Goal: Task Accomplishment & Management: Manage account settings

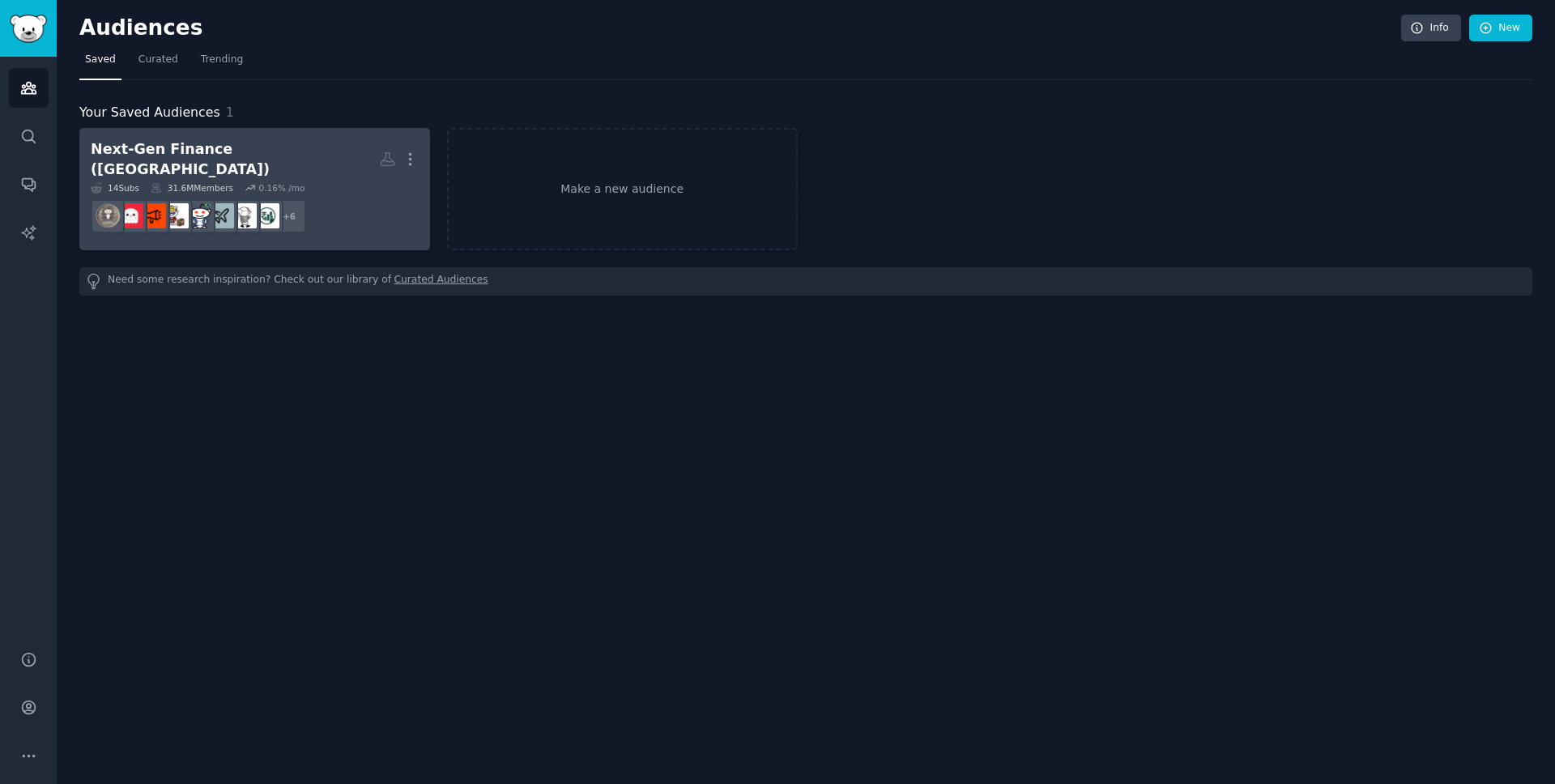
click at [348, 158] on h2 "Next-Gen Finance ([GEOGRAPHIC_DATA]) More" at bounding box center [254, 158] width 328 height 39
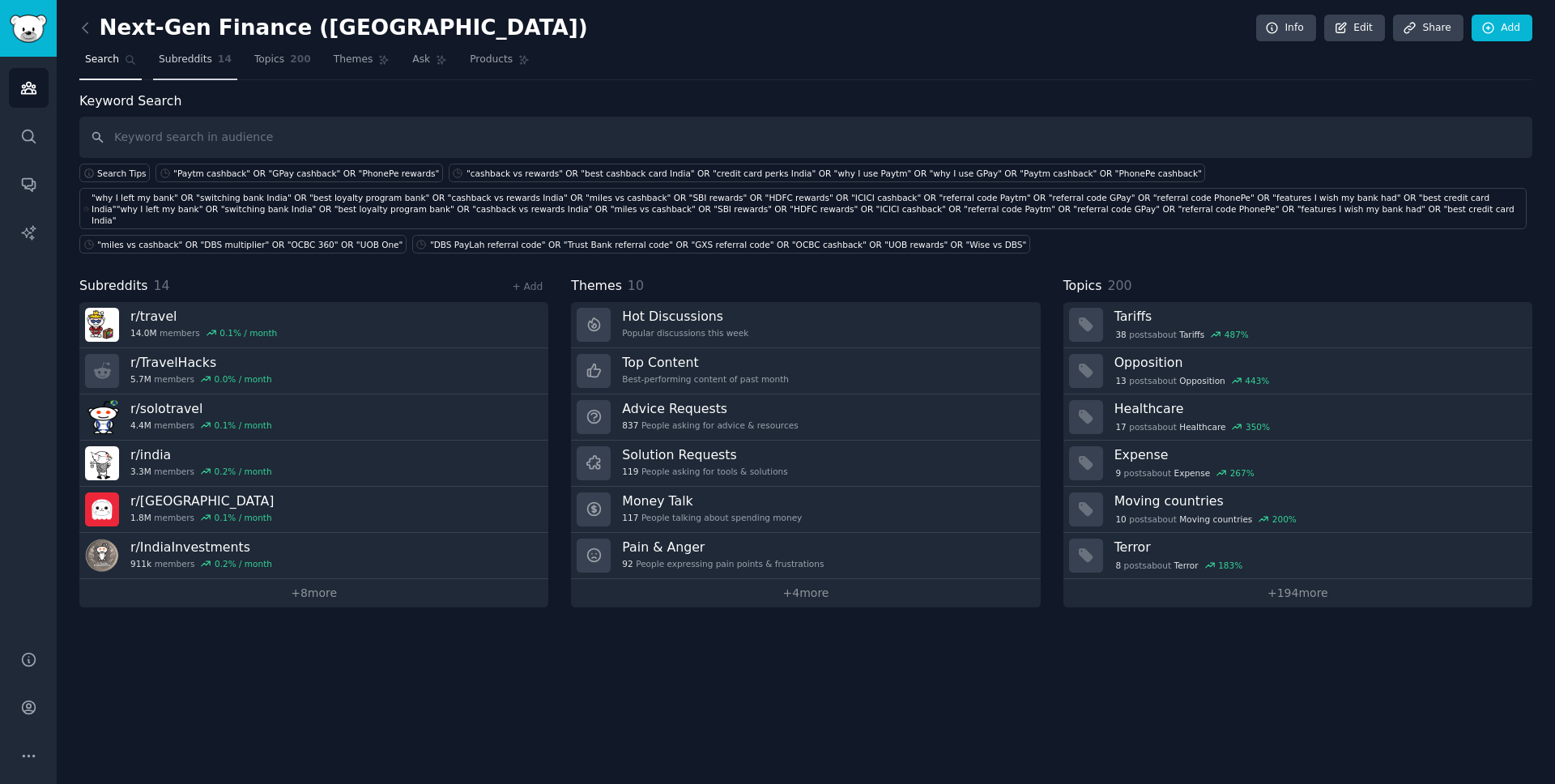
click at [208, 55] on span "Subreddits" at bounding box center [185, 60] width 54 height 14
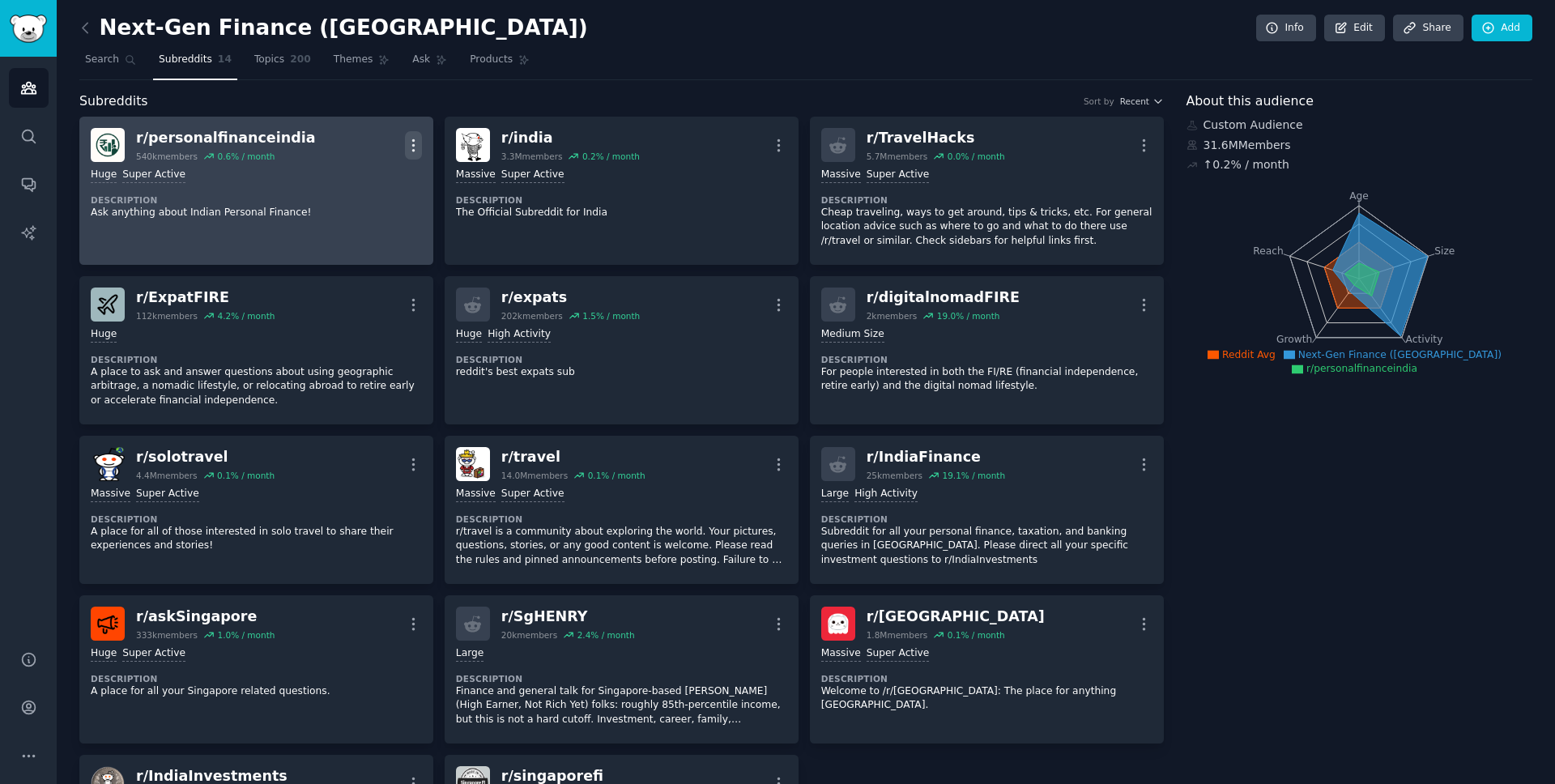
click at [408, 144] on icon "button" at bounding box center [413, 145] width 17 height 17
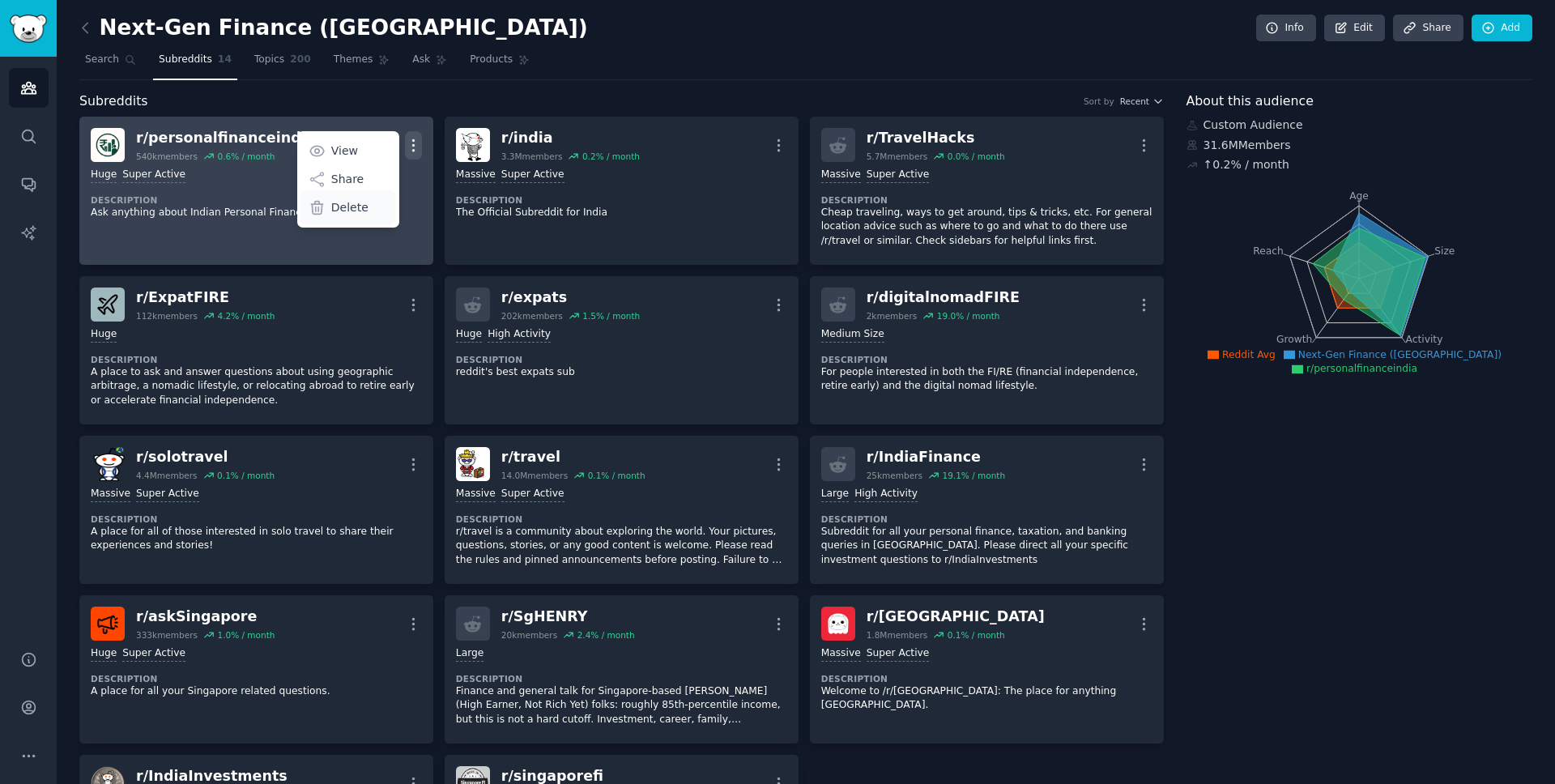
click at [353, 206] on p "Delete" at bounding box center [350, 207] width 37 height 17
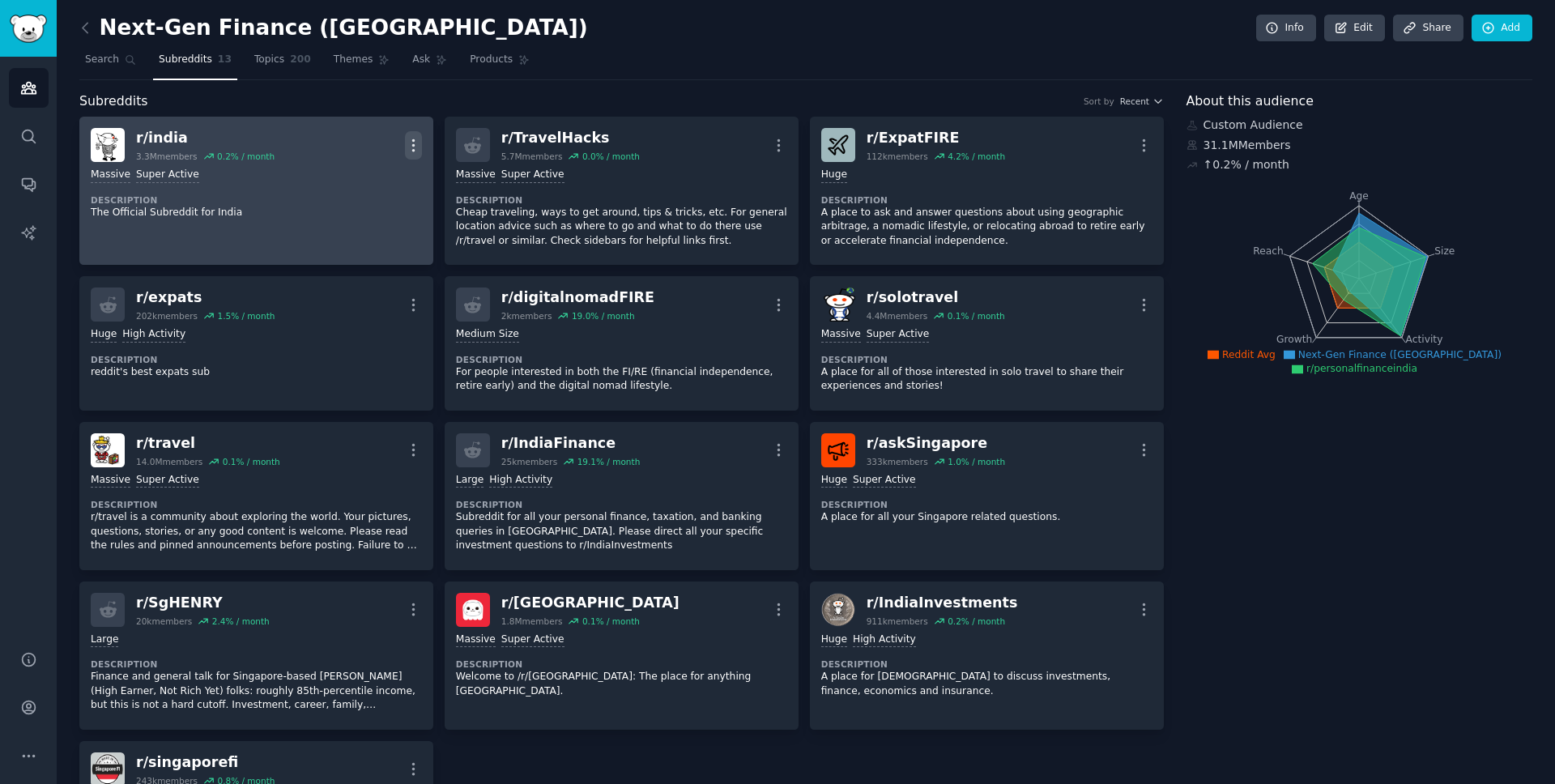
click at [406, 141] on icon "button" at bounding box center [413, 145] width 17 height 17
click at [353, 209] on p "Delete" at bounding box center [350, 207] width 37 height 17
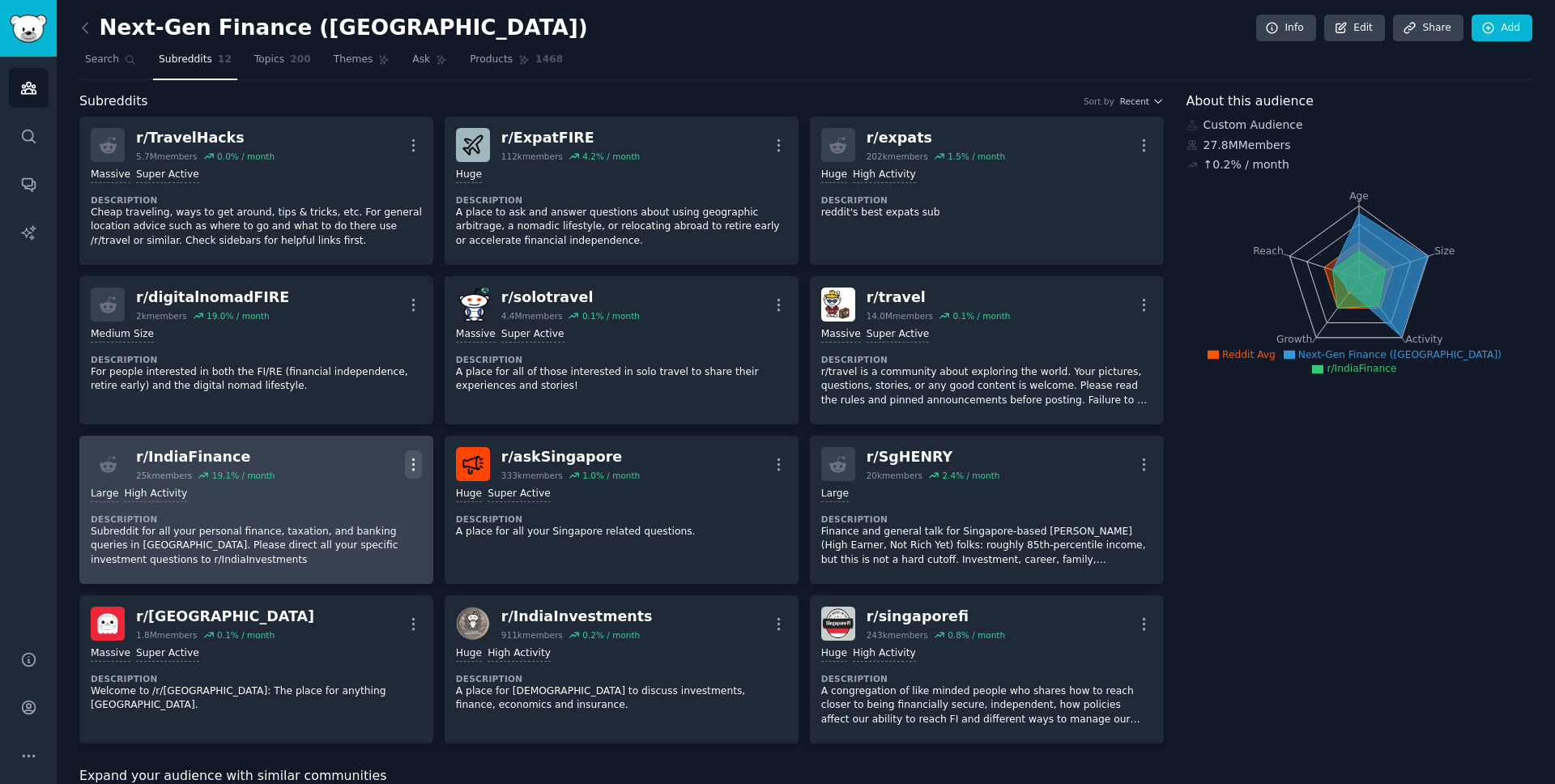
click at [412, 463] on icon "button" at bounding box center [413, 464] width 2 height 12
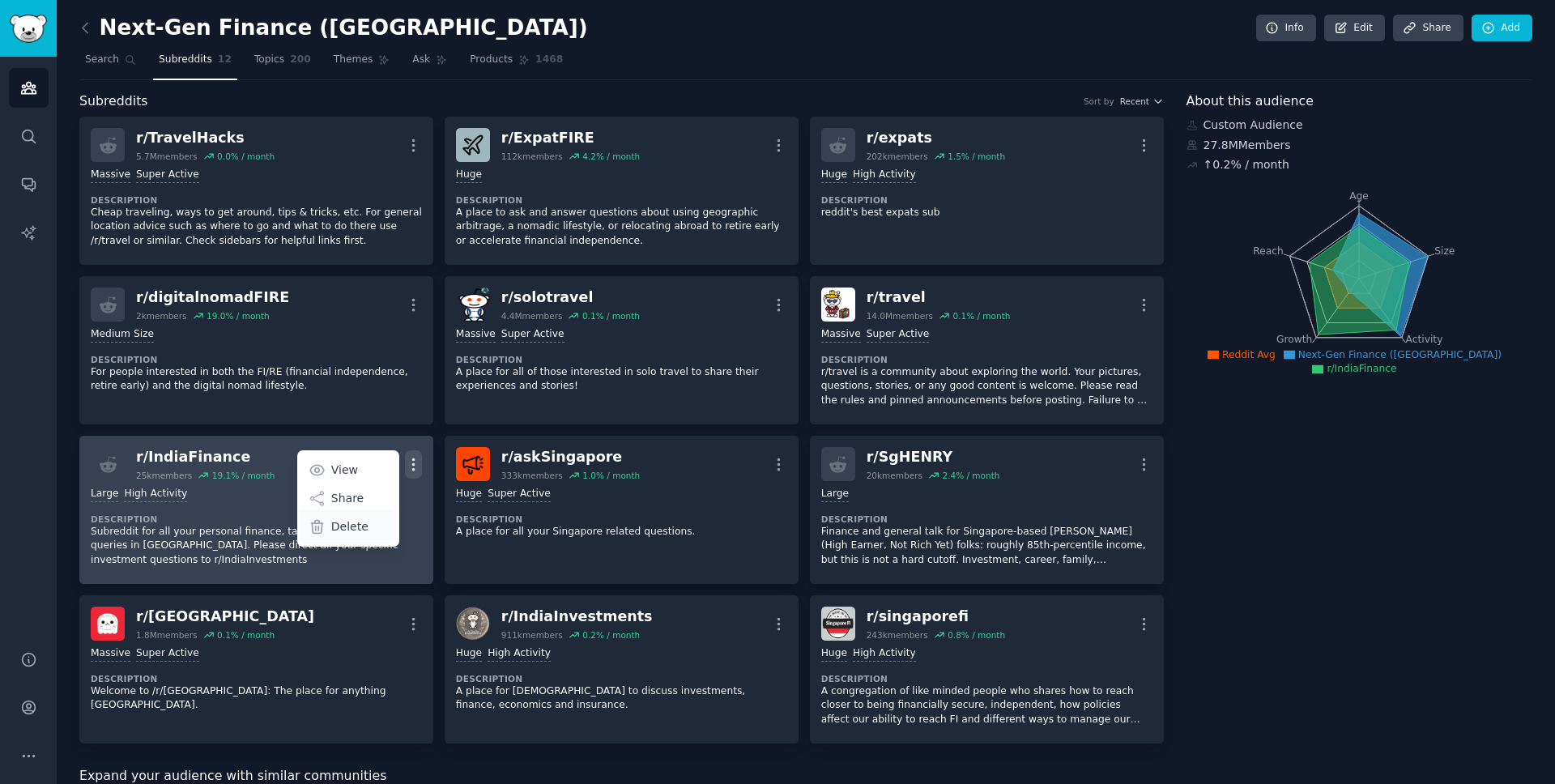
click at [369, 523] on div "Delete" at bounding box center [347, 526] width 96 height 34
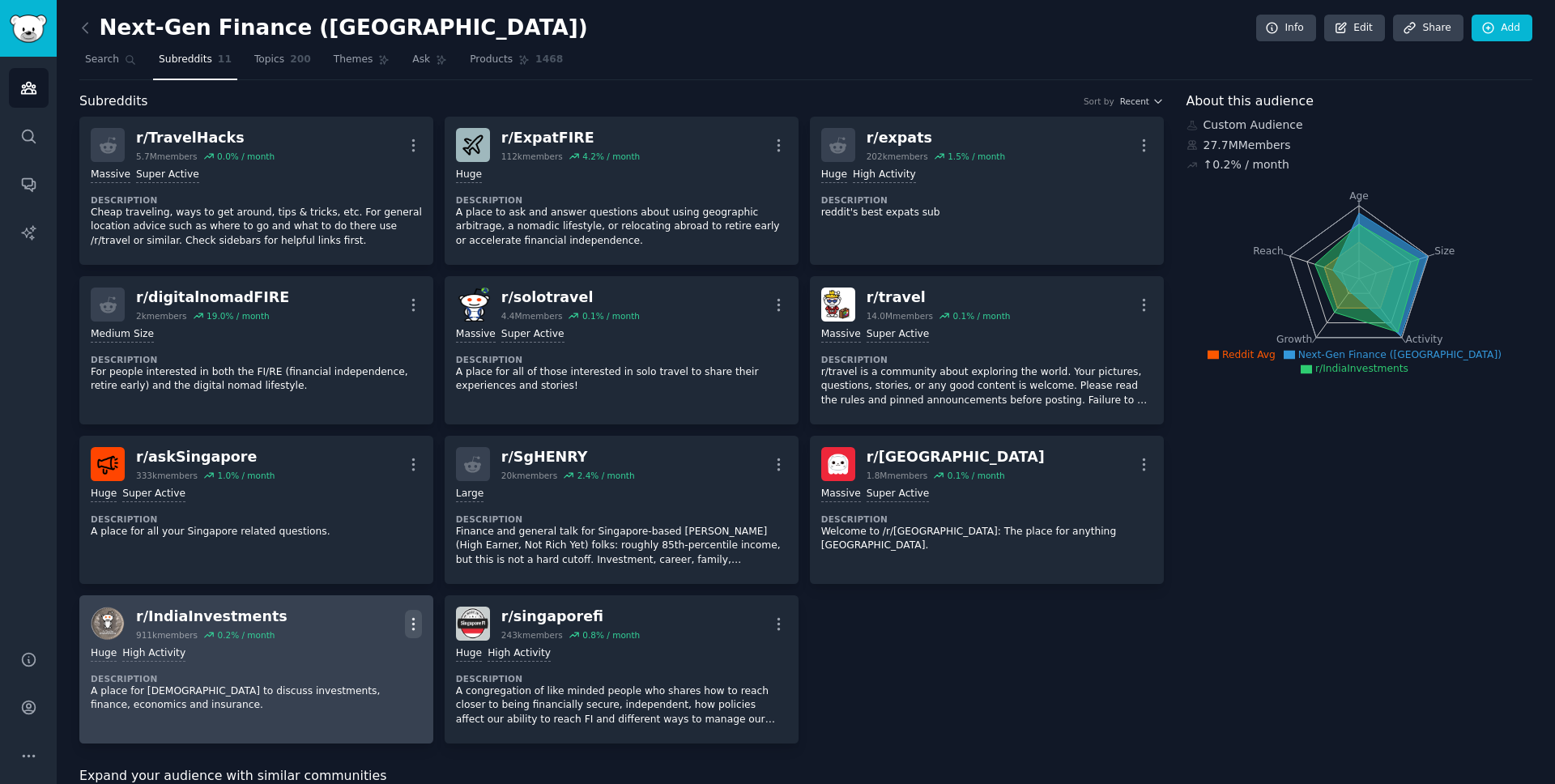
click at [412, 622] on icon "button" at bounding box center [413, 624] width 2 height 12
click at [357, 686] on p "Delete" at bounding box center [350, 686] width 37 height 17
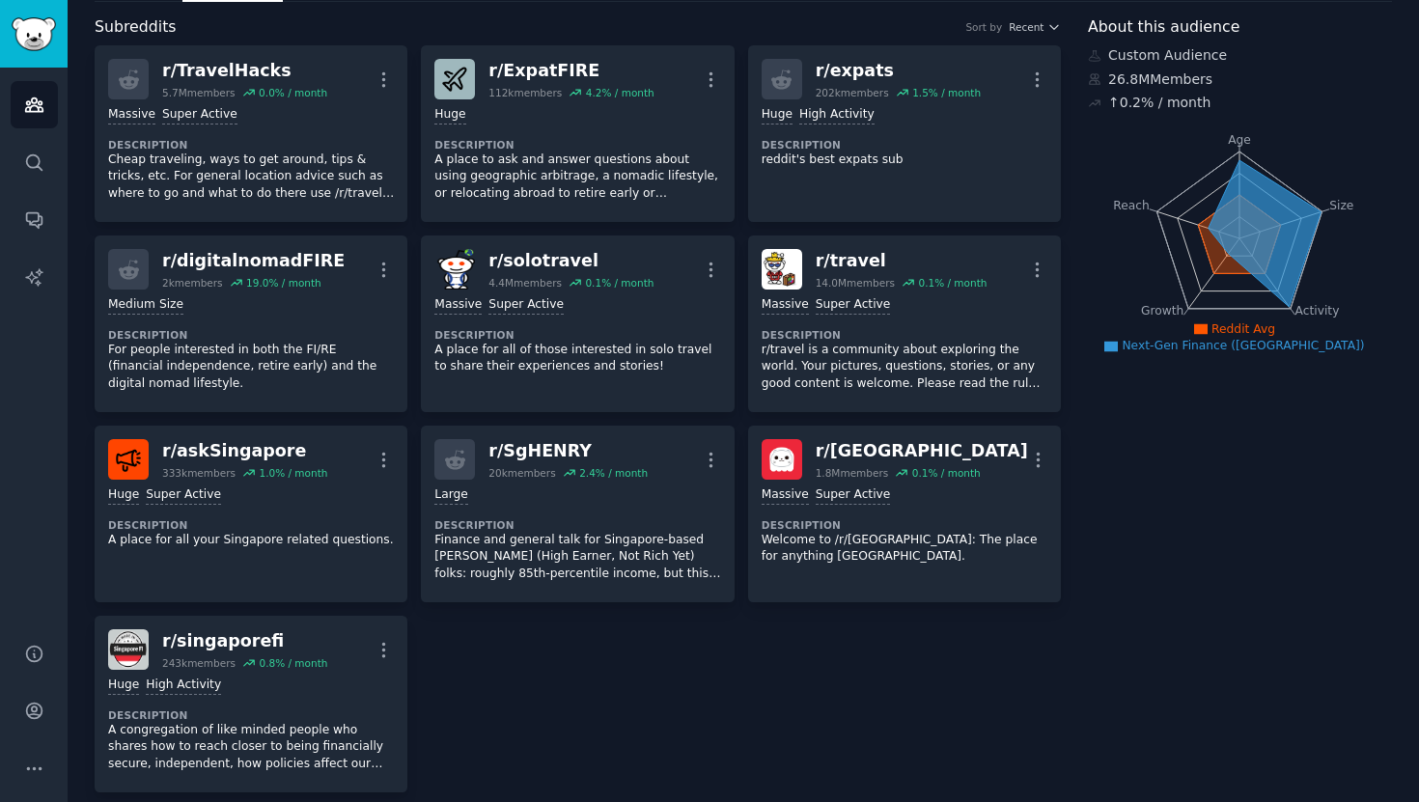
scroll to position [100, 0]
